Goal: Task Accomplishment & Management: Use online tool/utility

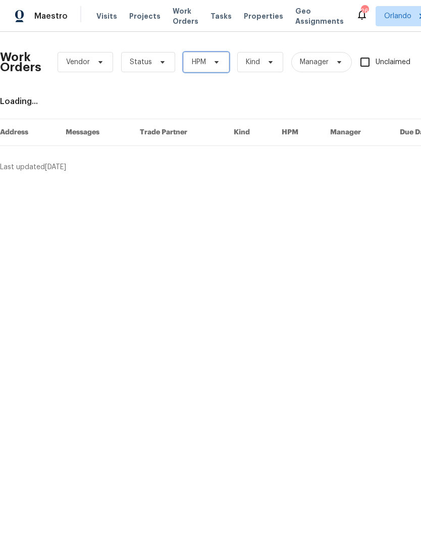
click at [221, 64] on span "HPM" at bounding box center [206, 62] width 46 height 20
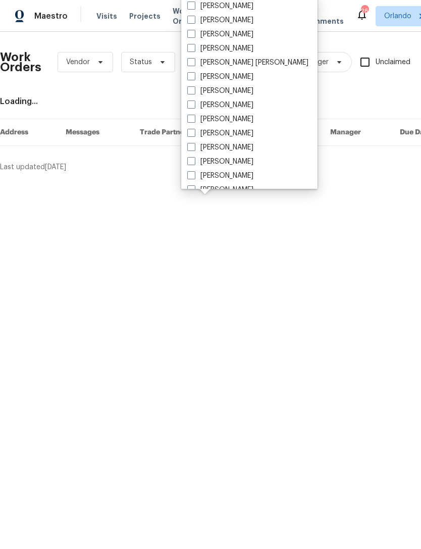
click at [194, 34] on span at bounding box center [191, 34] width 8 height 8
click at [194, 34] on input "[PERSON_NAME]" at bounding box center [190, 32] width 7 height 7
checkbox input "true"
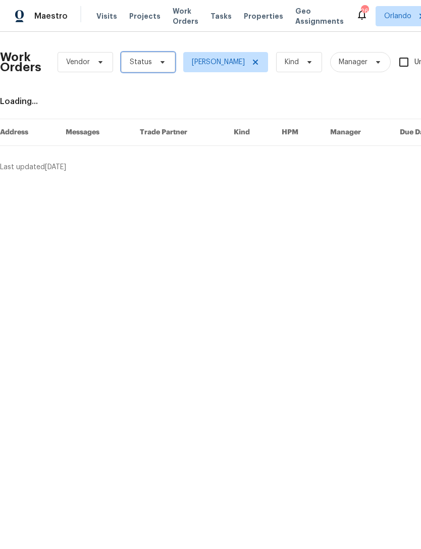
click at [159, 62] on icon at bounding box center [163, 62] width 8 height 8
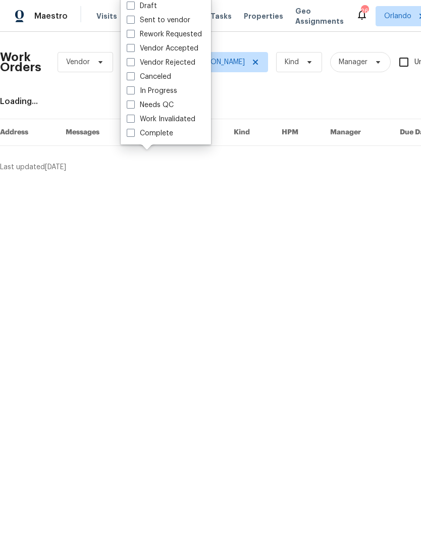
click at [133, 104] on span at bounding box center [131, 104] width 8 height 8
click at [133, 104] on input "Needs QC" at bounding box center [130, 103] width 7 height 7
checkbox input "true"
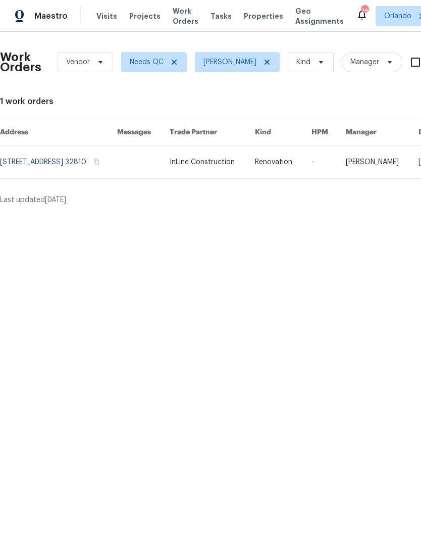
click at [38, 155] on link at bounding box center [58, 162] width 117 height 32
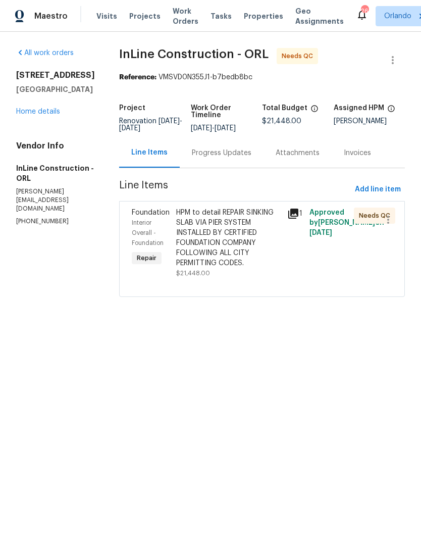
click at [253, 257] on div "HPM to detail REPAIR SINKING SLAB VIA PIER SYSTEM INSTALLED BY CERTIFIED FOUNDA…" at bounding box center [228, 238] width 105 height 61
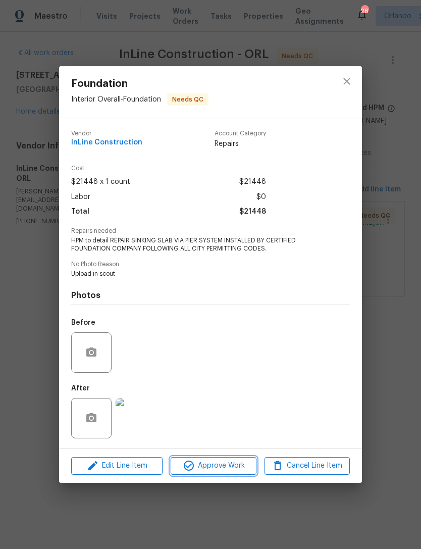
click at [228, 465] on span "Approve Work" at bounding box center [213, 466] width 79 height 13
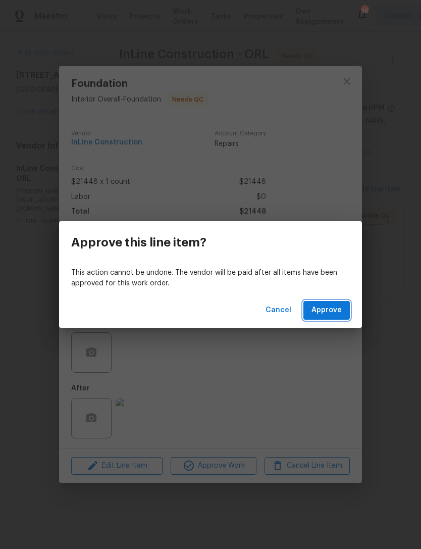
click at [337, 309] on span "Approve" at bounding box center [327, 310] width 30 height 13
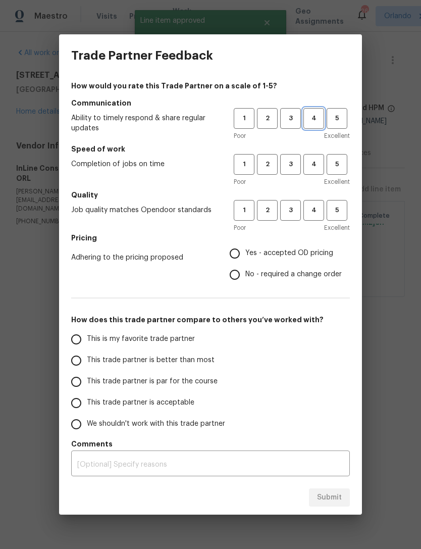
click at [314, 119] on span "4" at bounding box center [313, 119] width 19 height 12
click at [318, 161] on span "4" at bounding box center [313, 165] width 19 height 12
click at [318, 207] on span "4" at bounding box center [313, 211] width 19 height 12
click at [319, 258] on span "Yes - accepted OD pricing" at bounding box center [289, 253] width 88 height 11
click at [245, 258] on input "Yes - accepted OD pricing" at bounding box center [234, 253] width 21 height 21
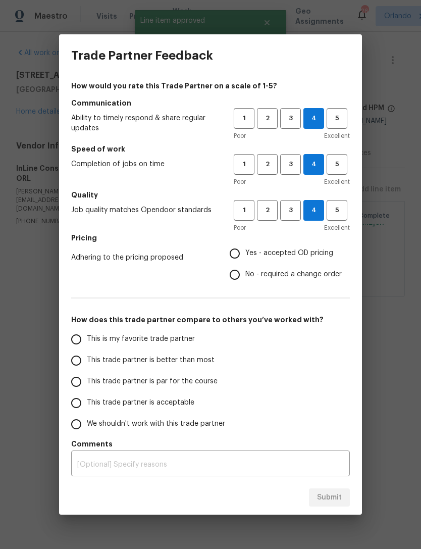
radio input "true"
click at [84, 360] on input "This trade partner is better than most" at bounding box center [76, 360] width 21 height 21
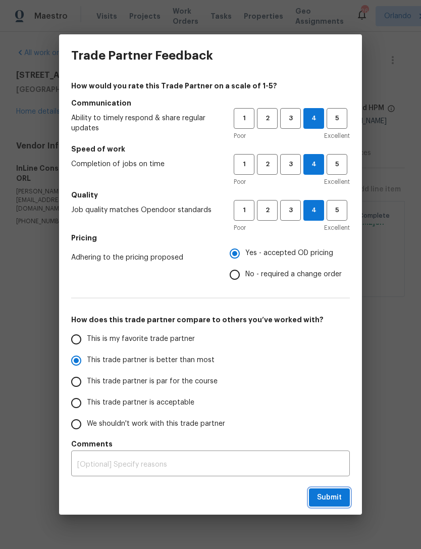
click at [333, 498] on span "Submit" at bounding box center [329, 497] width 25 height 13
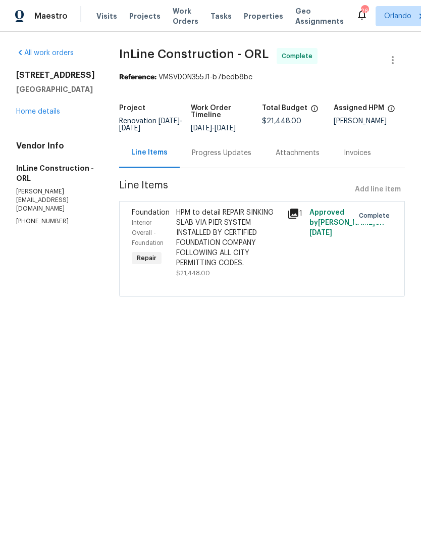
radio input "true"
